Goal: Find contact information: Find contact information

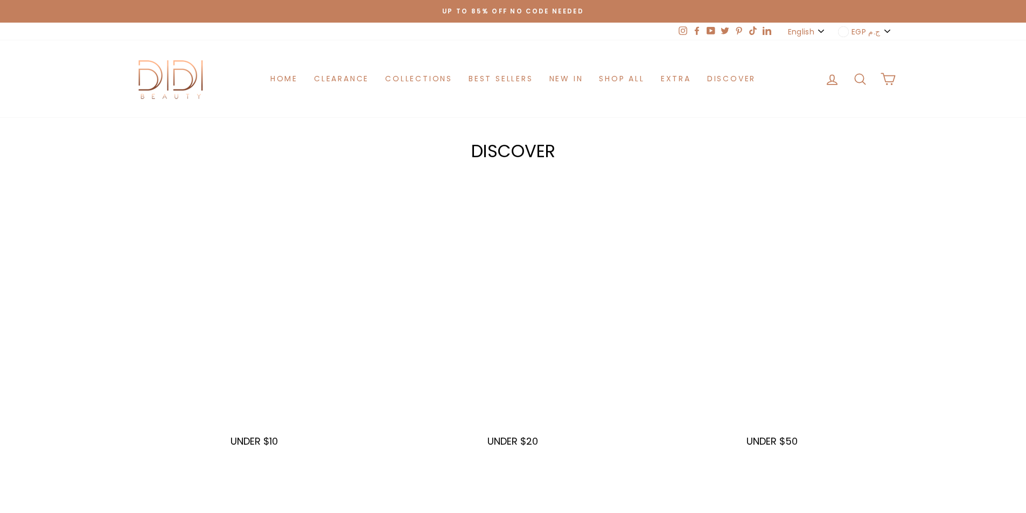
scroll to position [302, 0]
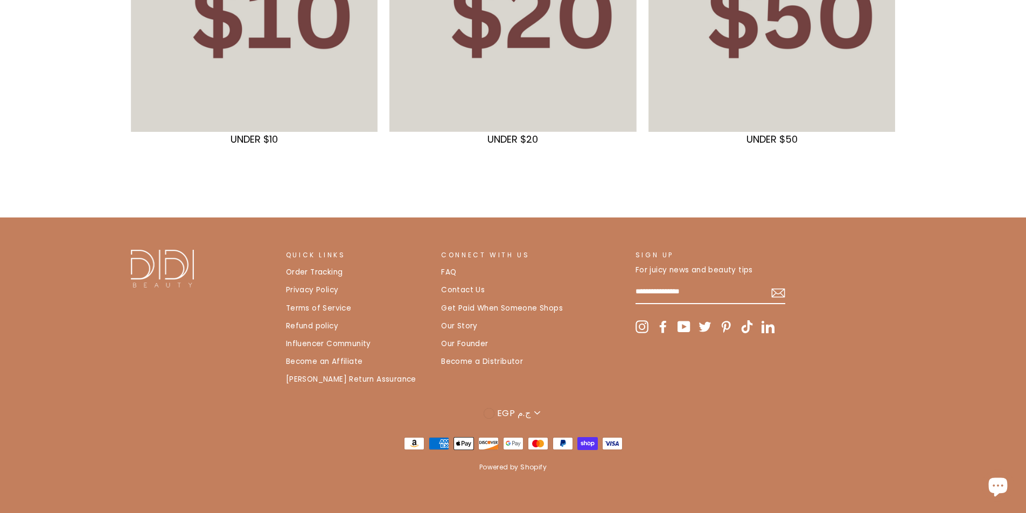
click at [327, 289] on link "Privacy Policy" at bounding box center [312, 290] width 53 height 16
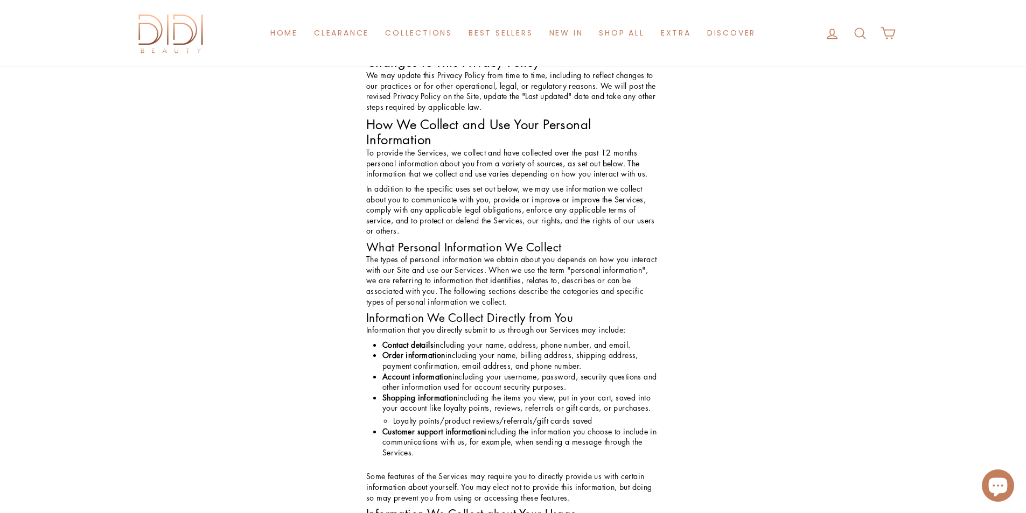
scroll to position [3120, 0]
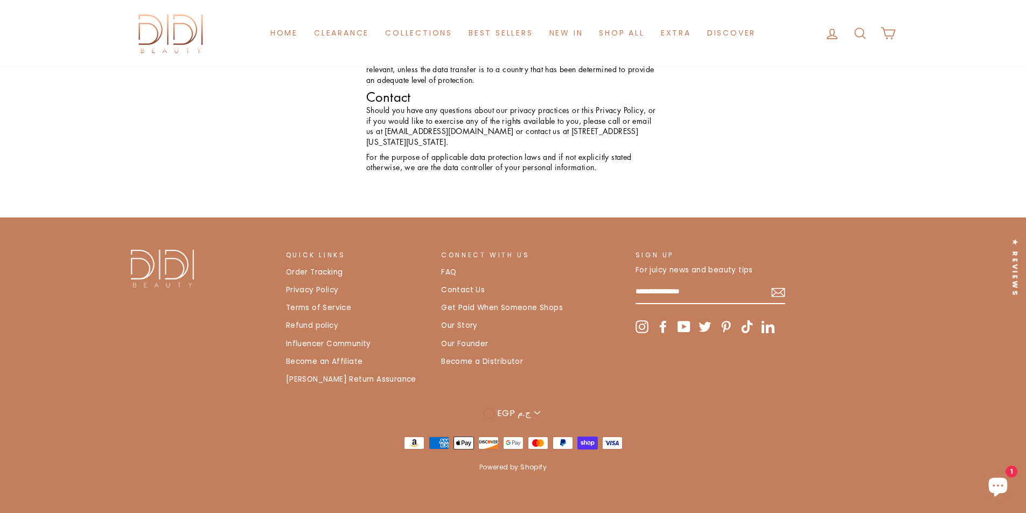
drag, startPoint x: 438, startPoint y: 258, endPoint x: 461, endPoint y: 258, distance: 23.7
click at [461, 147] on p "Should you have any questions about our privacy practices or this Privacy Polic…" at bounding box center [512, 126] width 293 height 42
drag, startPoint x: 437, startPoint y: 257, endPoint x: 520, endPoint y: 256, distance: 82.9
click at [520, 147] on p "Should you have any questions about our privacy practices or this Privacy Polic…" at bounding box center [512, 126] width 293 height 42
copy p "admin@didibeauty.com"
